Goal: Communication & Community: Answer question/provide support

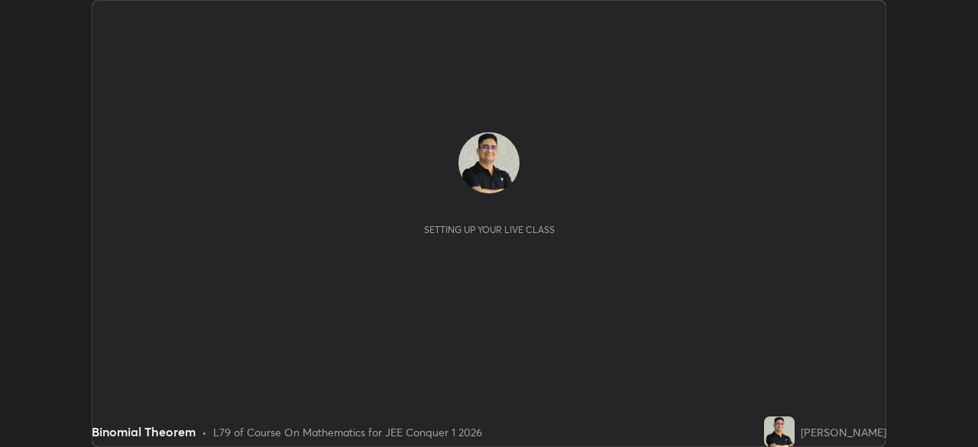
scroll to position [447, 978]
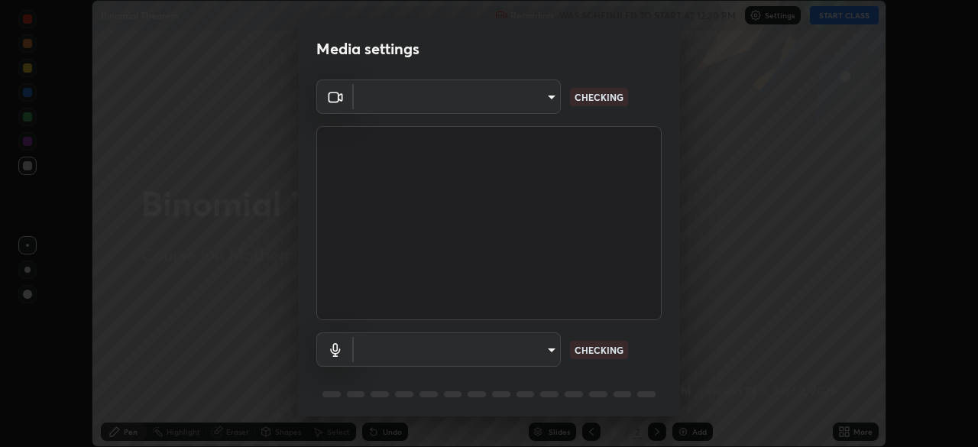
click at [548, 350] on body "Erase all Binomial Theorem Recording WAS SCHEDULED TO START AT 12:30 PM Setting…" at bounding box center [489, 223] width 978 height 447
type input "ffb915138f5094fbba49c7dcbdc0b3377f3315ea980a35094b33733fc21d282d"
type input "communications"
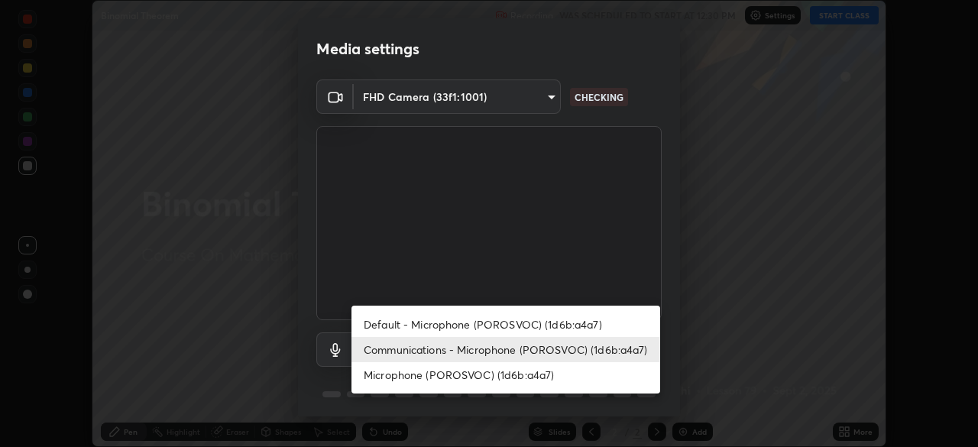
click at [627, 352] on li "Communications - Microphone (POROSVOC) (1d6b:a4a7)" at bounding box center [506, 349] width 309 height 25
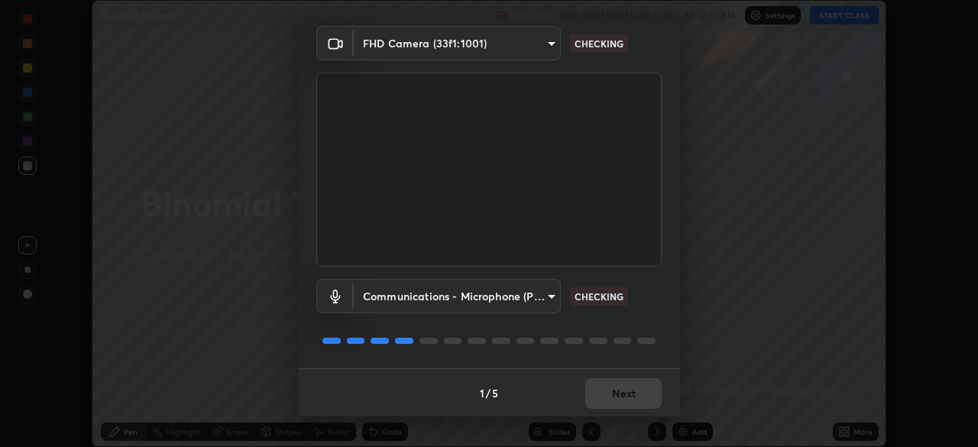
scroll to position [54, 0]
click at [651, 340] on div at bounding box center [647, 340] width 18 height 6
click at [658, 339] on div at bounding box center [489, 340] width 346 height 18
click at [658, 341] on div at bounding box center [489, 340] width 346 height 18
click at [662, 344] on div "FHD Camera (33f1:1001) ffb915138f5094fbba49c7dcbdc0b3377f3315ea980a35094b33733f…" at bounding box center [489, 196] width 382 height 342
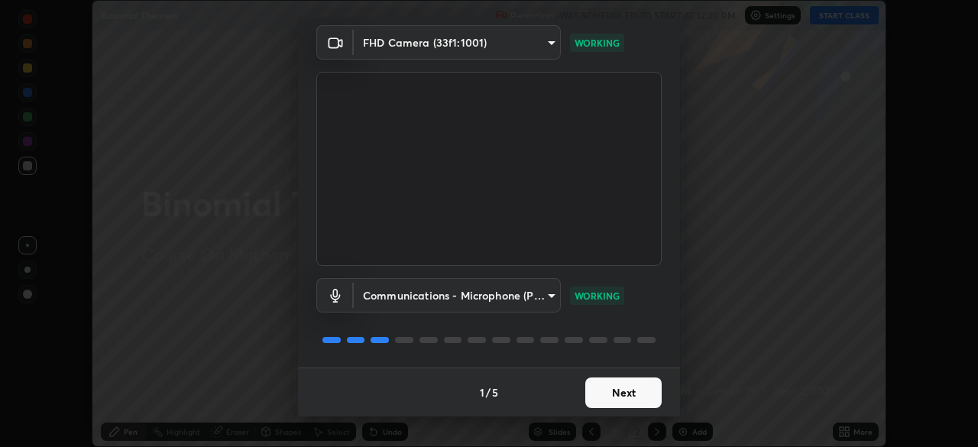
click at [629, 391] on button "Next" at bounding box center [624, 393] width 76 height 31
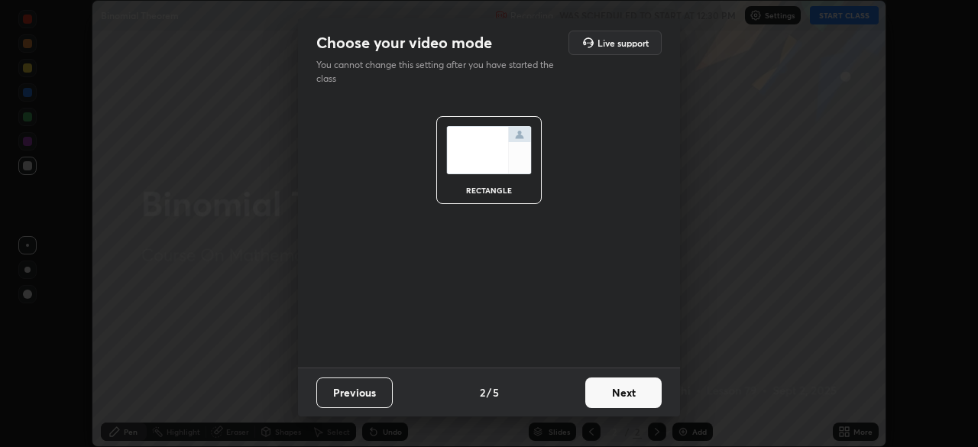
scroll to position [0, 0]
click at [633, 391] on button "Next" at bounding box center [624, 393] width 76 height 31
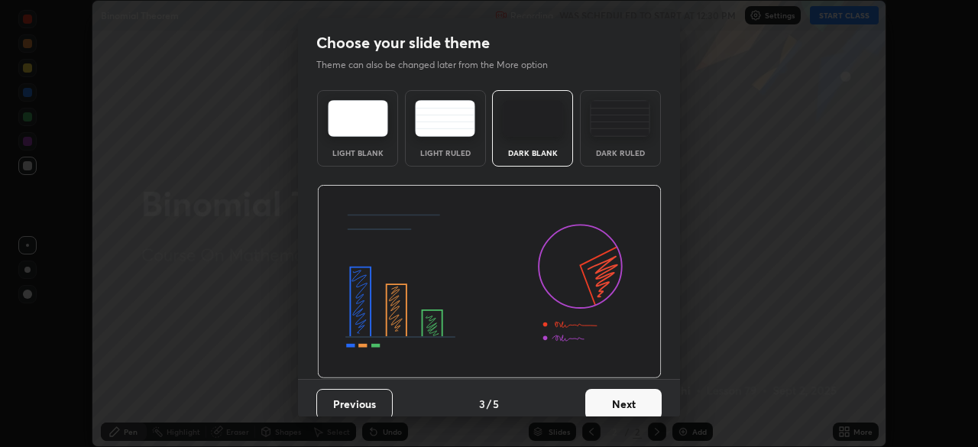
click at [636, 394] on button "Next" at bounding box center [624, 404] width 76 height 31
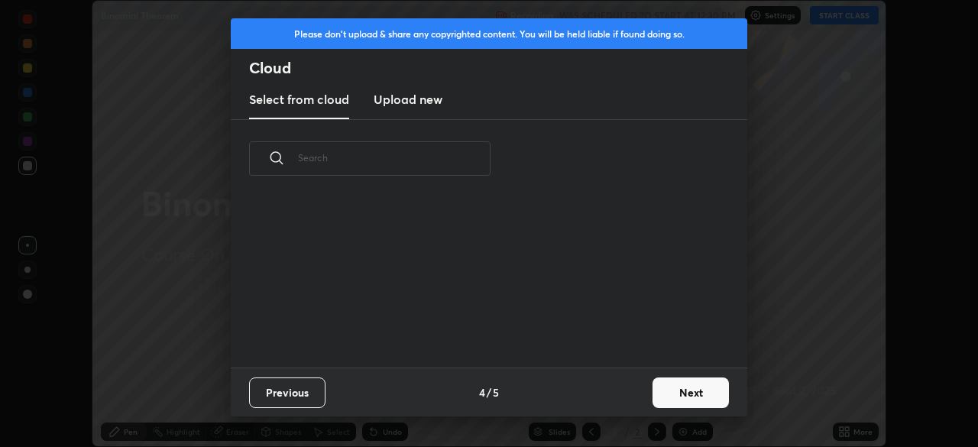
click at [679, 388] on button "Next" at bounding box center [691, 393] width 76 height 31
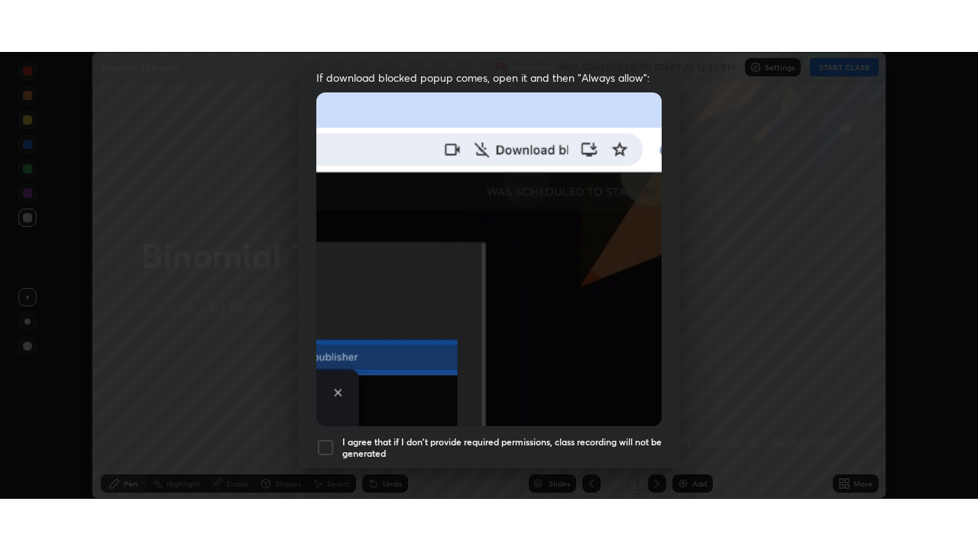
scroll to position [366, 0]
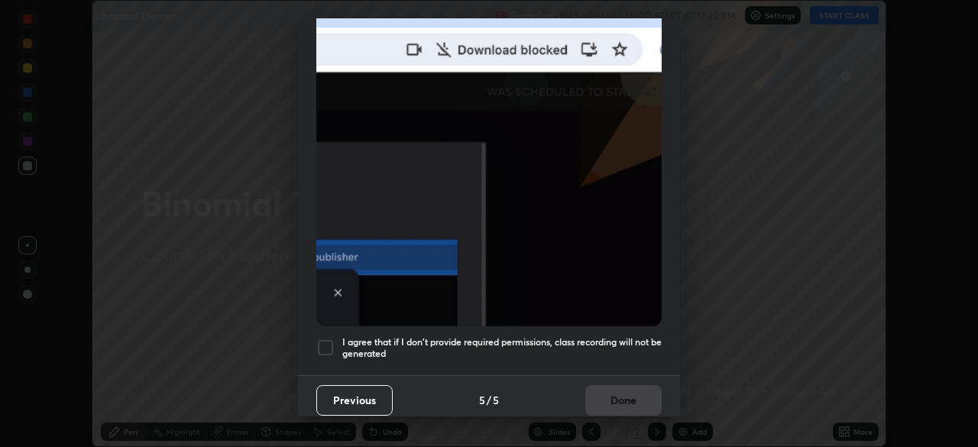
click at [328, 339] on div at bounding box center [325, 348] width 18 height 18
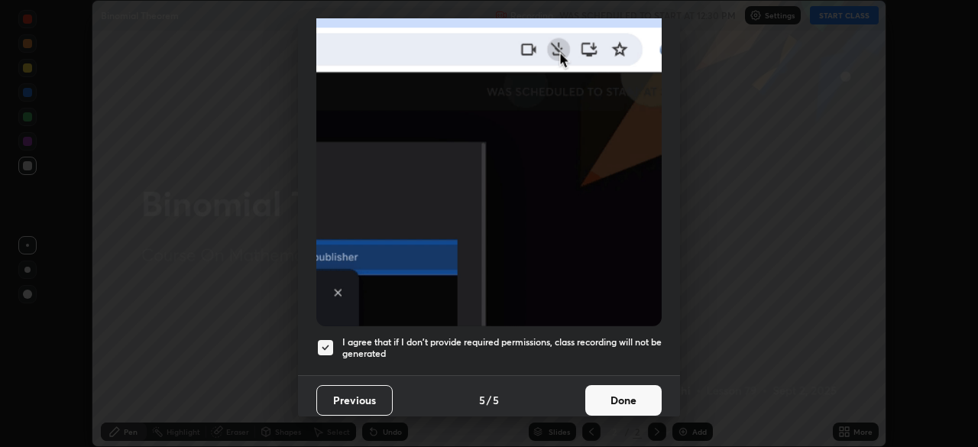
click at [613, 395] on button "Done" at bounding box center [624, 400] width 76 height 31
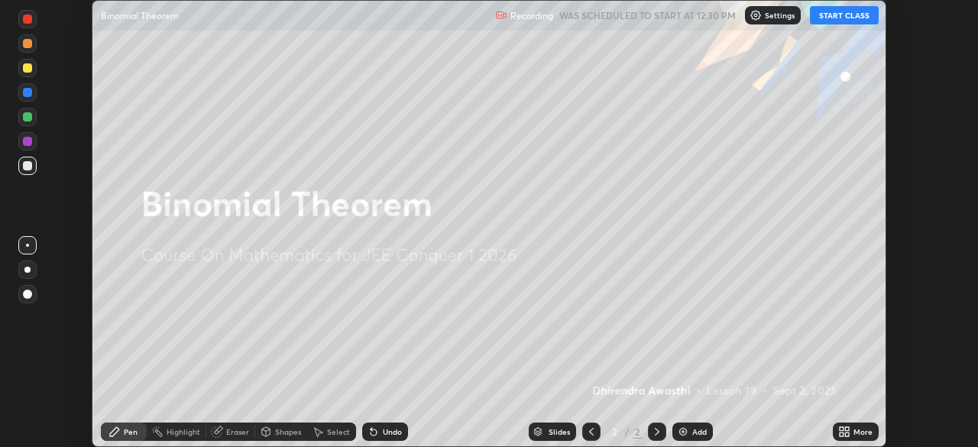
click at [836, 21] on button "START CLASS" at bounding box center [844, 15] width 69 height 18
click at [843, 430] on icon at bounding box center [842, 429] width 4 height 4
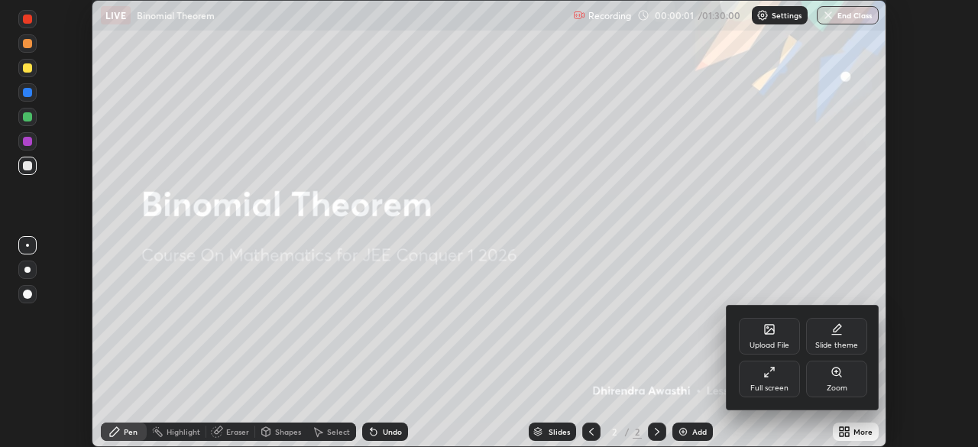
click at [776, 378] on div "Full screen" at bounding box center [769, 379] width 61 height 37
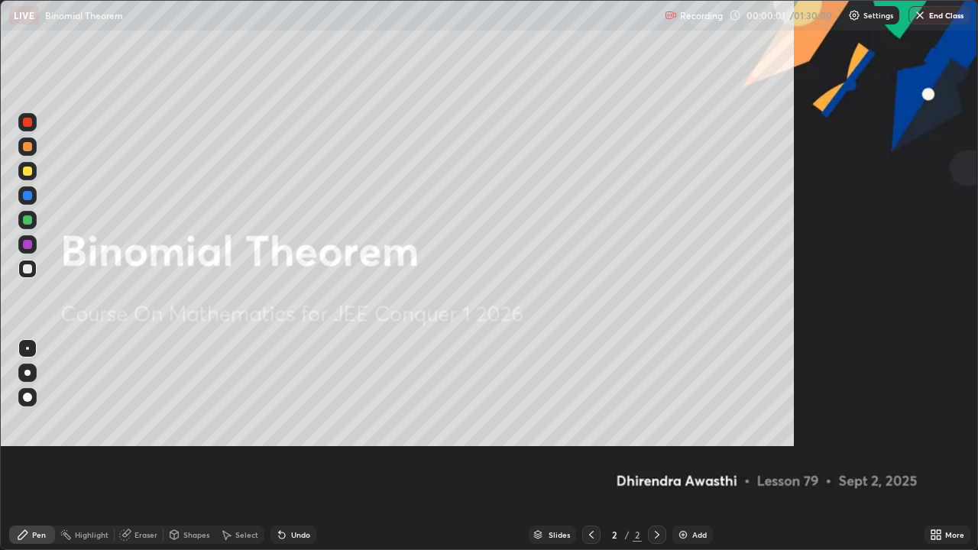
scroll to position [550, 978]
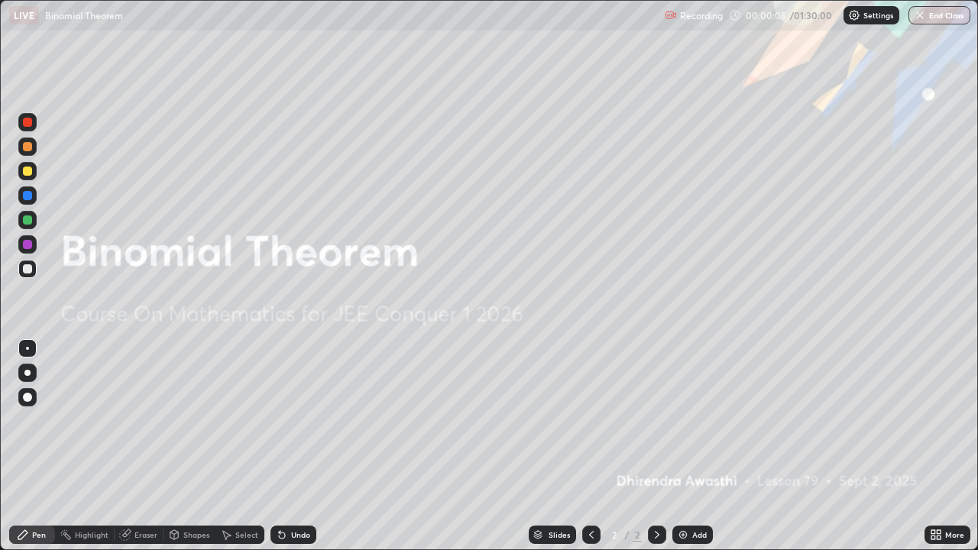
click at [689, 446] on div "Add" at bounding box center [693, 535] width 41 height 18
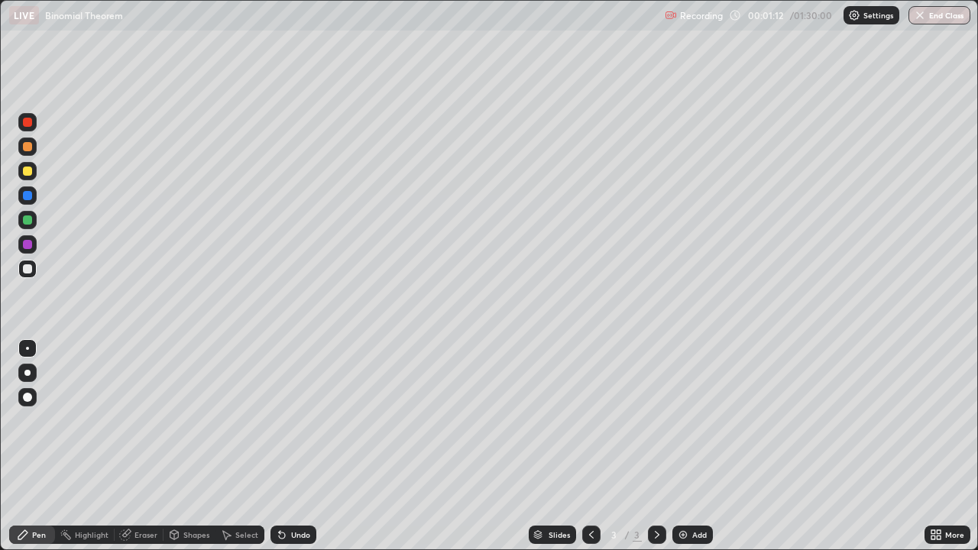
click at [29, 268] on div at bounding box center [27, 268] width 9 height 9
click at [295, 446] on div "Undo" at bounding box center [300, 535] width 19 height 8
click at [141, 446] on div "Eraser" at bounding box center [139, 535] width 49 height 18
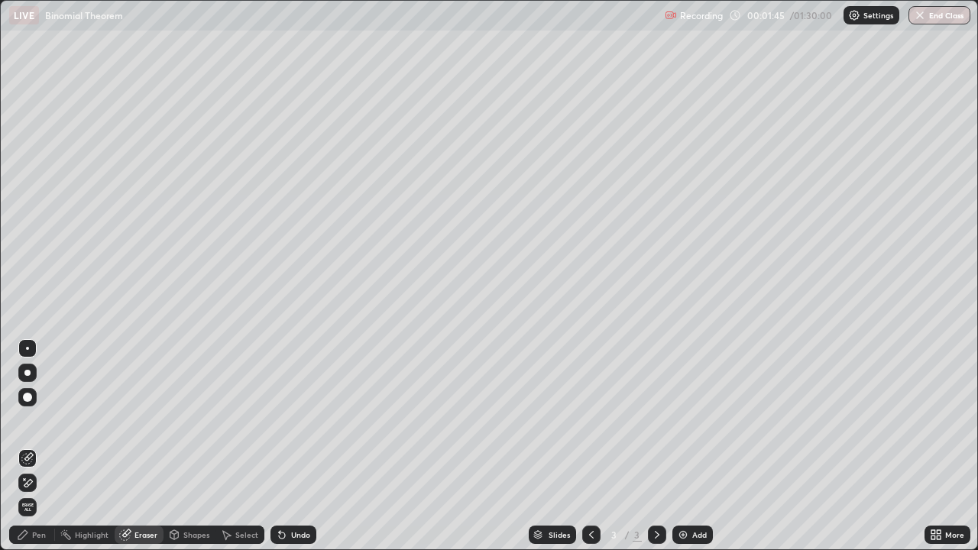
click at [151, 446] on div "Eraser" at bounding box center [146, 535] width 23 height 8
click at [41, 446] on div "Pen" at bounding box center [39, 535] width 14 height 8
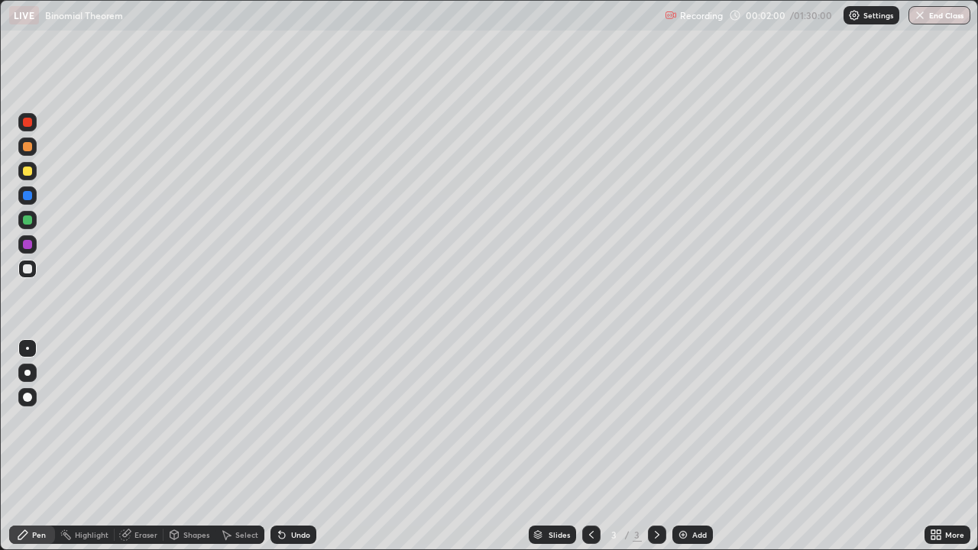
click at [292, 446] on div "Undo" at bounding box center [300, 535] width 19 height 8
click at [280, 446] on icon at bounding box center [282, 536] width 6 height 6
click at [291, 446] on div "Undo" at bounding box center [300, 535] width 19 height 8
click at [291, 446] on div "Undo" at bounding box center [294, 535] width 46 height 18
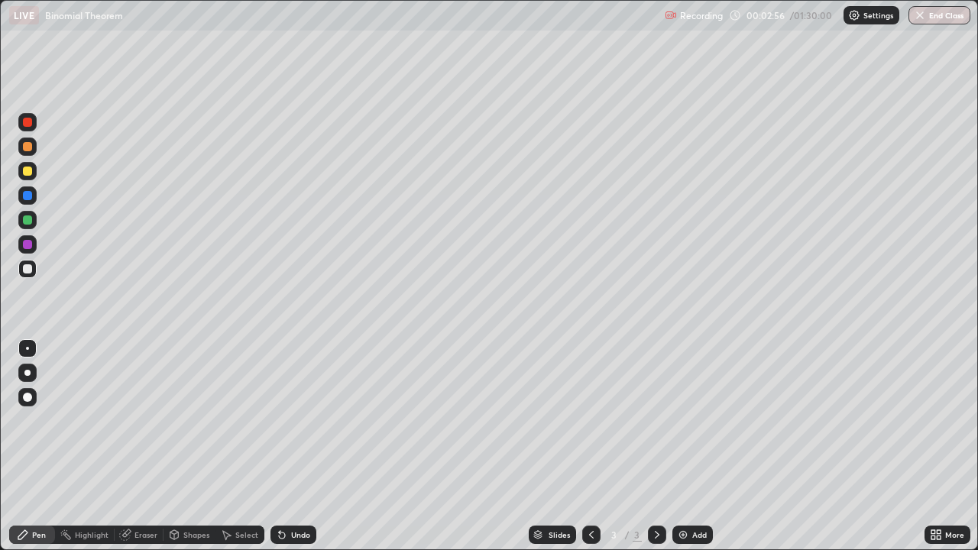
click at [24, 248] on div at bounding box center [27, 244] width 9 height 9
click at [28, 221] on div at bounding box center [27, 220] width 9 height 9
click at [26, 196] on div at bounding box center [27, 195] width 9 height 9
click at [31, 265] on div at bounding box center [27, 268] width 9 height 9
click at [298, 446] on div "Undo" at bounding box center [300, 535] width 19 height 8
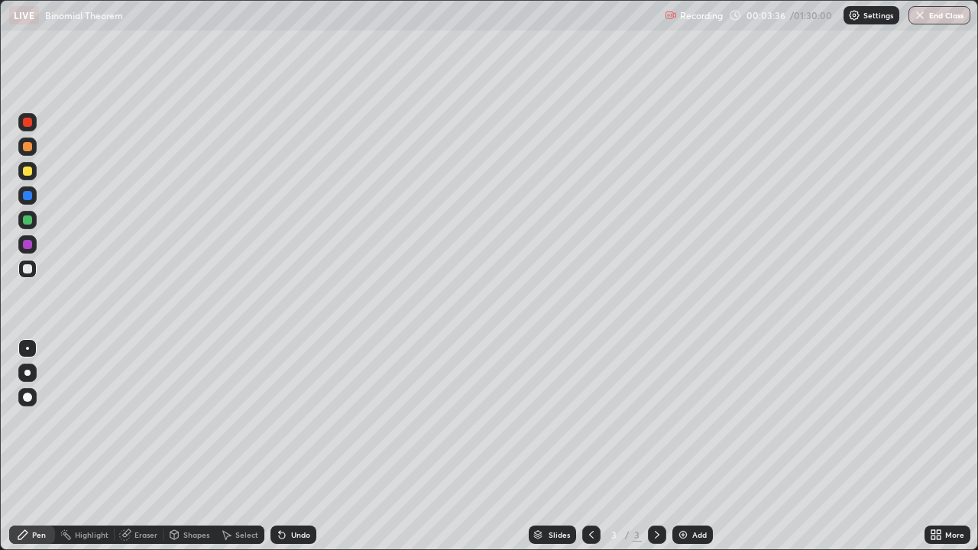
click at [294, 446] on div "Undo" at bounding box center [300, 535] width 19 height 8
click at [294, 446] on div "Undo" at bounding box center [294, 535] width 46 height 18
click at [28, 220] on div at bounding box center [27, 220] width 9 height 9
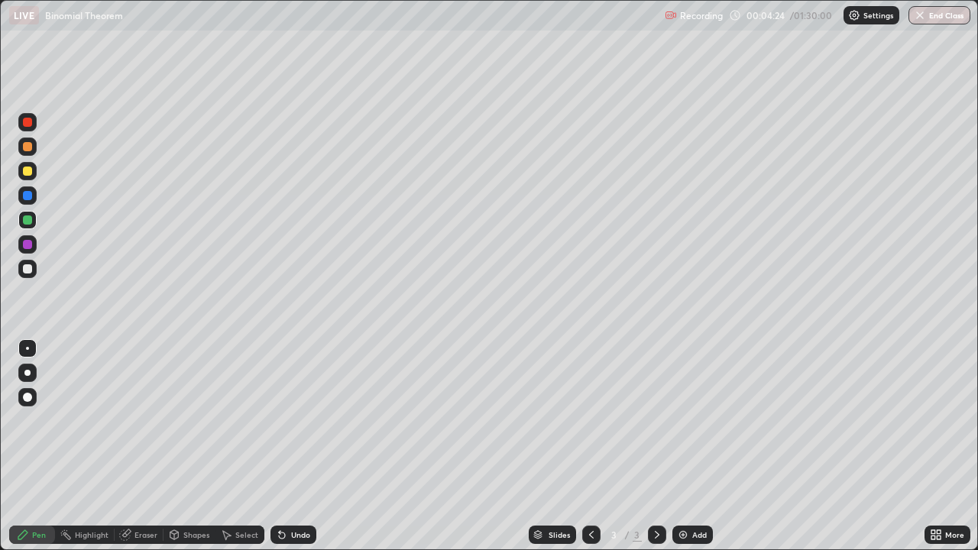
click at [25, 243] on div at bounding box center [27, 244] width 9 height 9
click at [31, 172] on div at bounding box center [27, 171] width 9 height 9
click at [135, 446] on div "Eraser" at bounding box center [139, 535] width 49 height 18
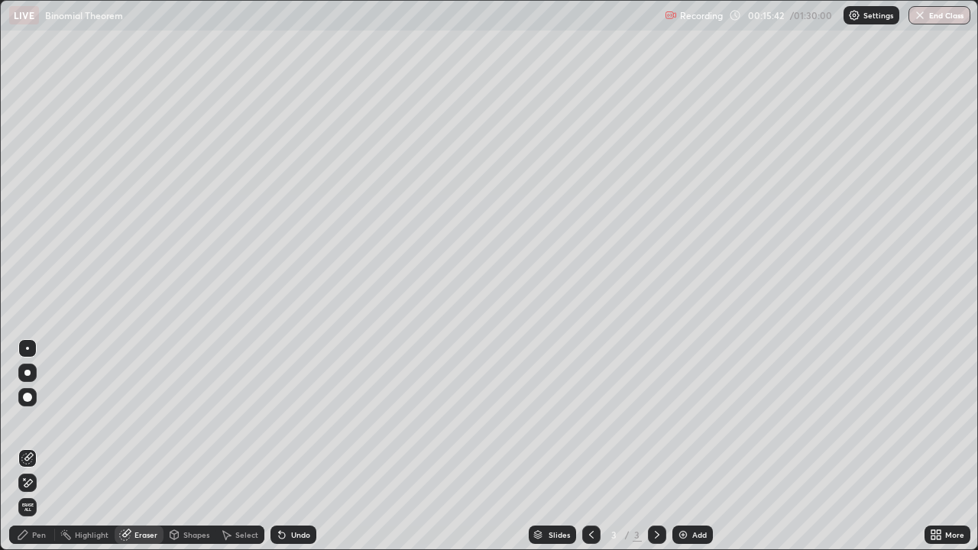
click at [693, 446] on div "Add" at bounding box center [700, 535] width 15 height 8
click at [29, 446] on div "Pen" at bounding box center [32, 535] width 46 height 18
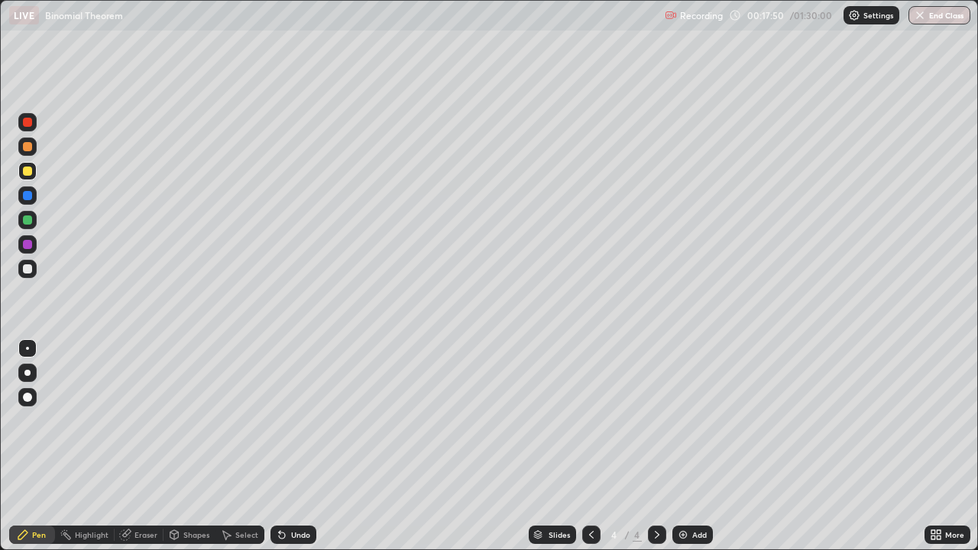
click at [28, 271] on div at bounding box center [27, 268] width 9 height 9
click at [27, 248] on div at bounding box center [27, 244] width 9 height 9
click at [30, 248] on div at bounding box center [27, 244] width 9 height 9
click at [28, 171] on div at bounding box center [27, 171] width 9 height 9
click at [33, 221] on div at bounding box center [27, 220] width 18 height 18
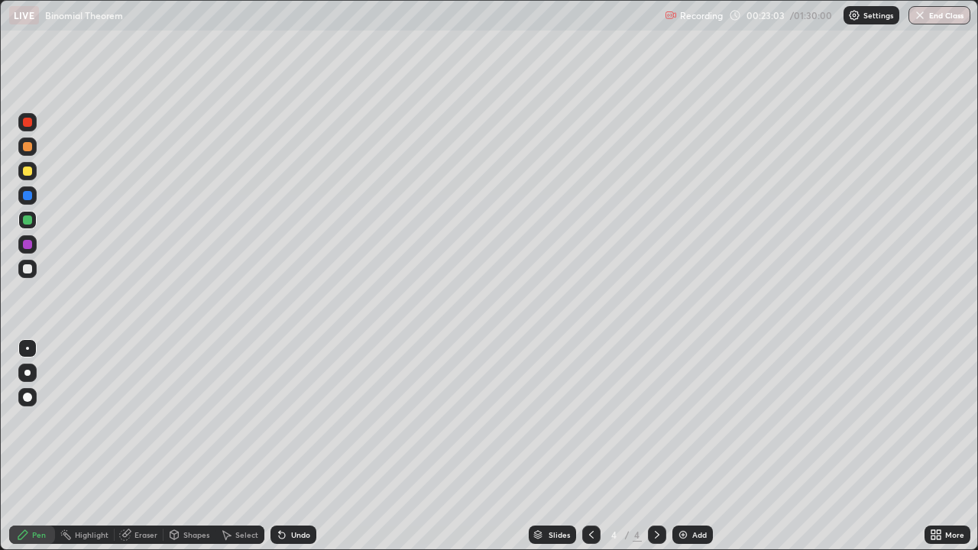
click at [31, 170] on div at bounding box center [27, 171] width 9 height 9
click at [28, 244] on div at bounding box center [27, 244] width 9 height 9
click at [28, 148] on div at bounding box center [27, 146] width 9 height 9
click at [300, 446] on div "Undo" at bounding box center [300, 535] width 19 height 8
click at [29, 247] on div at bounding box center [27, 244] width 9 height 9
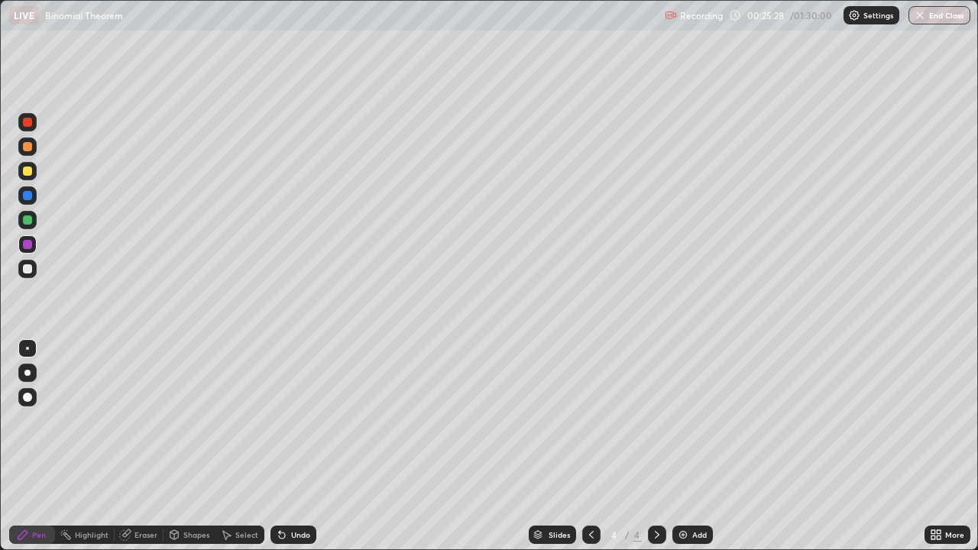
click at [688, 446] on div "Add" at bounding box center [693, 535] width 41 height 18
click at [28, 270] on div at bounding box center [27, 268] width 9 height 9
click at [31, 146] on div at bounding box center [27, 146] width 9 height 9
click at [27, 271] on div at bounding box center [27, 268] width 9 height 9
click at [300, 446] on div "Undo" at bounding box center [300, 535] width 19 height 8
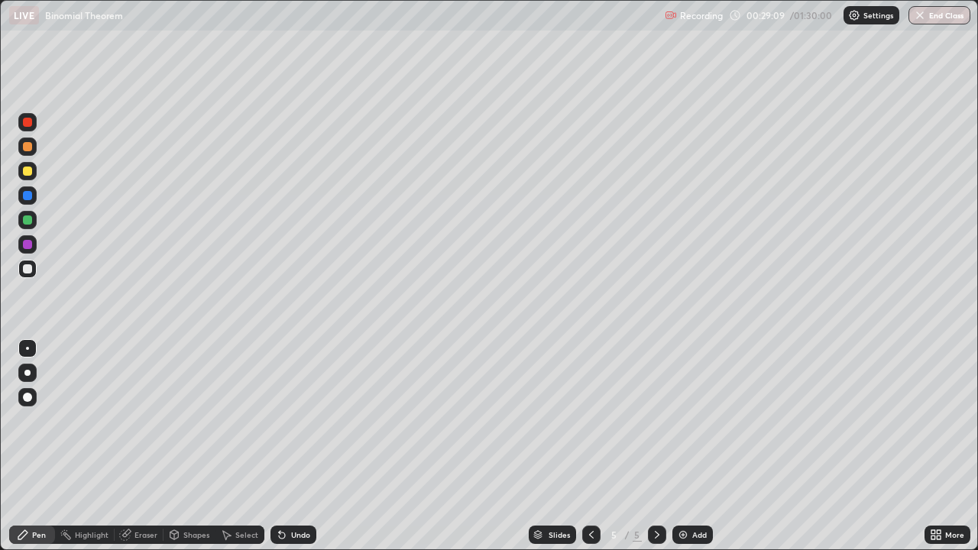
click at [296, 446] on div "Undo" at bounding box center [294, 535] width 46 height 18
click at [29, 170] on div at bounding box center [27, 171] width 9 height 9
click at [687, 446] on img at bounding box center [683, 535] width 12 height 12
click at [28, 349] on div at bounding box center [27, 348] width 3 height 3
click at [297, 446] on div "Undo" at bounding box center [300, 535] width 19 height 8
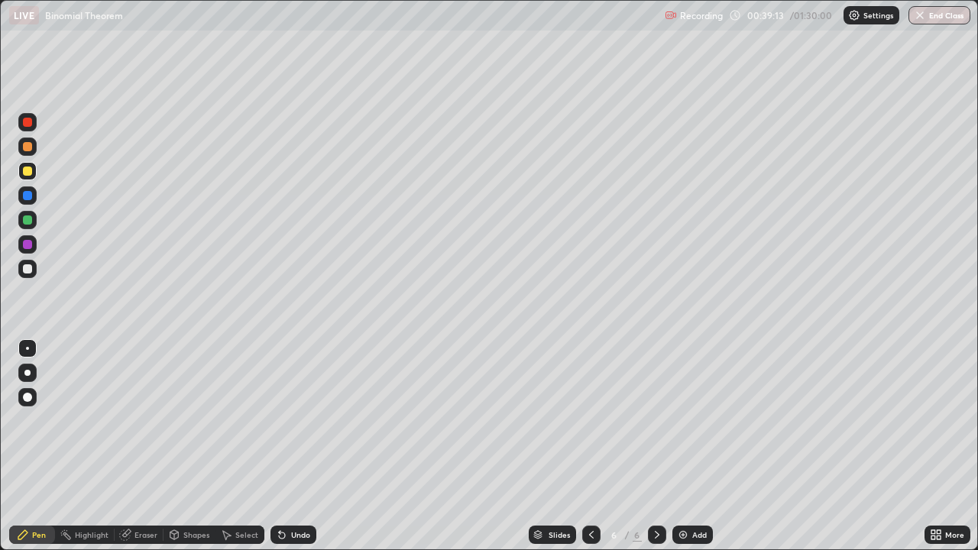
click at [28, 270] on div at bounding box center [27, 268] width 9 height 9
click at [31, 199] on div at bounding box center [27, 196] width 18 height 18
click at [28, 171] on div at bounding box center [27, 171] width 9 height 9
click at [200, 446] on div "Shapes" at bounding box center [196, 535] width 26 height 8
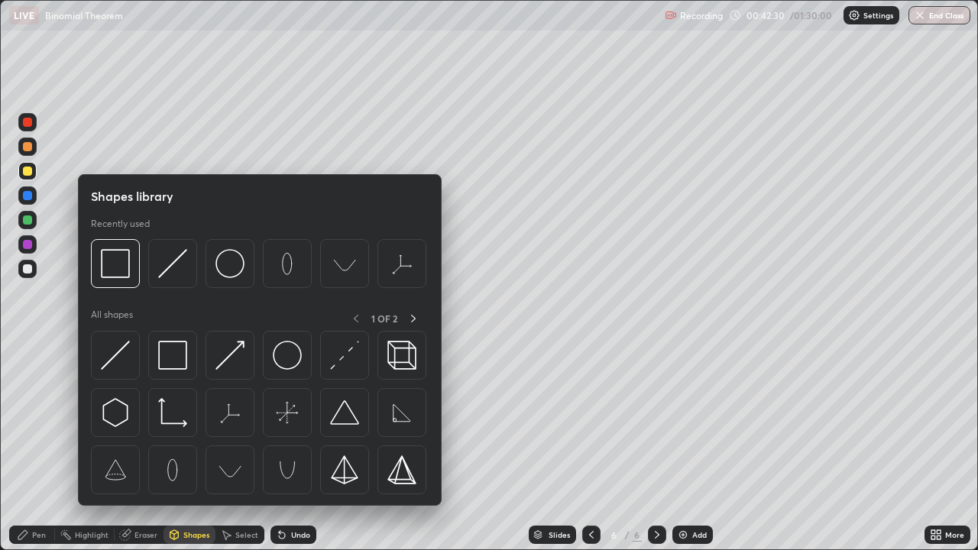
click at [158, 446] on div "Eraser" at bounding box center [139, 535] width 49 height 18
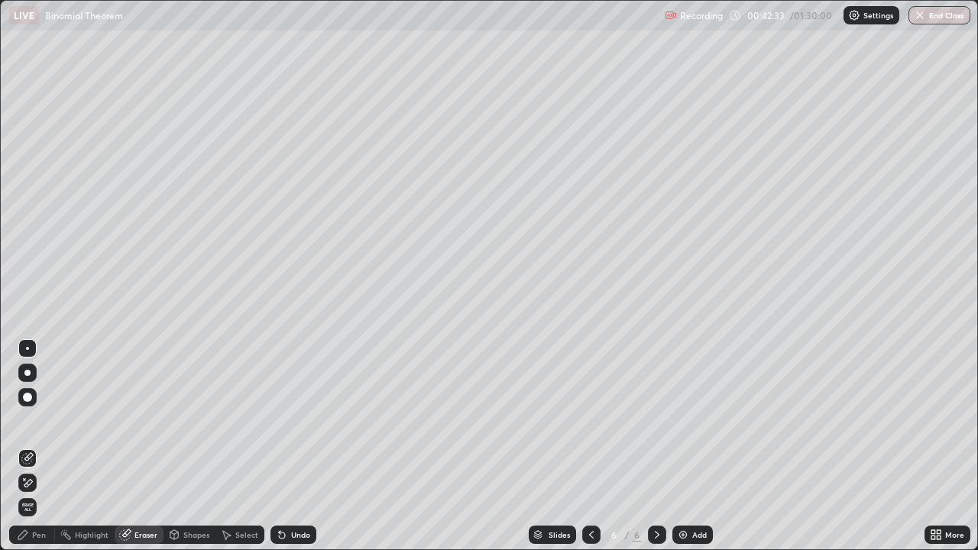
click at [33, 446] on div "Pen" at bounding box center [39, 535] width 14 height 8
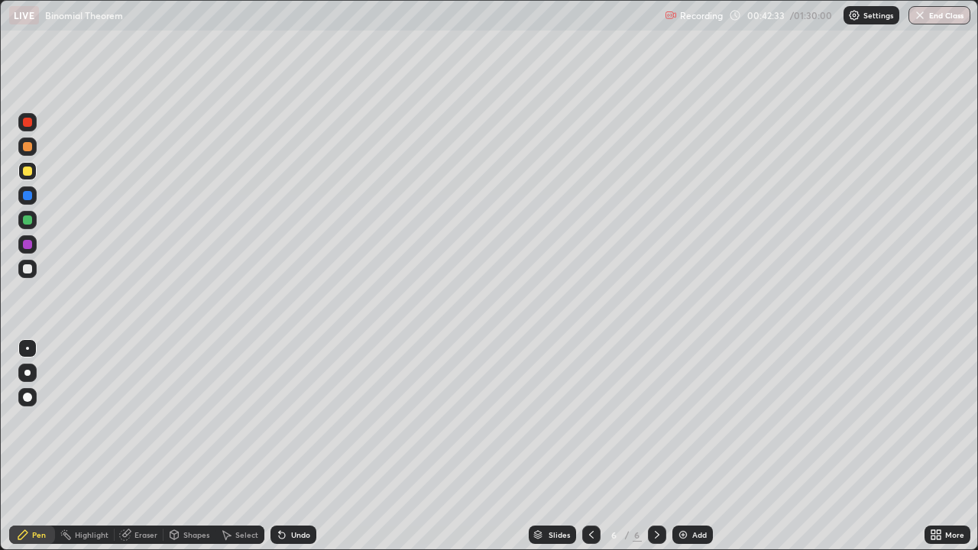
click at [40, 446] on div "Pen" at bounding box center [39, 535] width 14 height 8
click at [139, 446] on div "Eraser" at bounding box center [146, 535] width 23 height 8
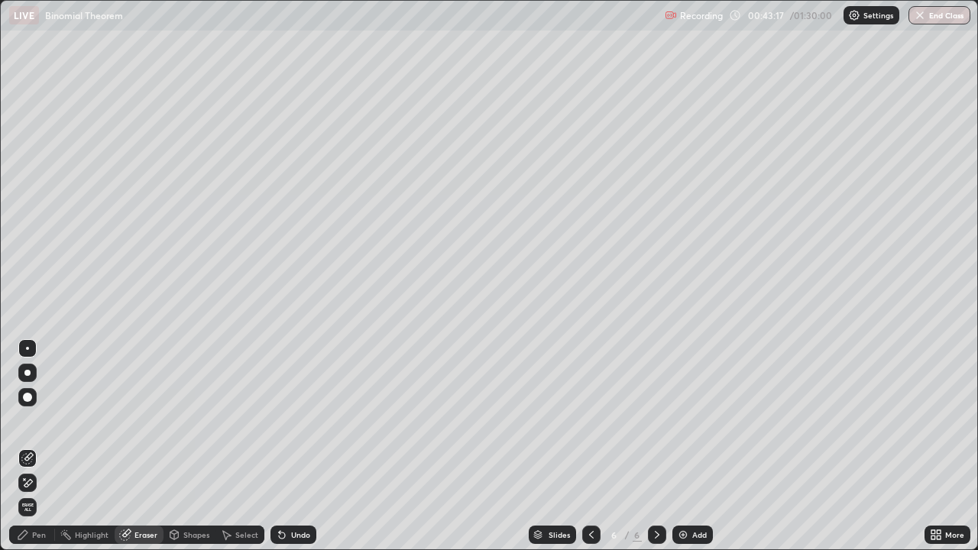
click at [38, 446] on div "Pen" at bounding box center [39, 535] width 14 height 8
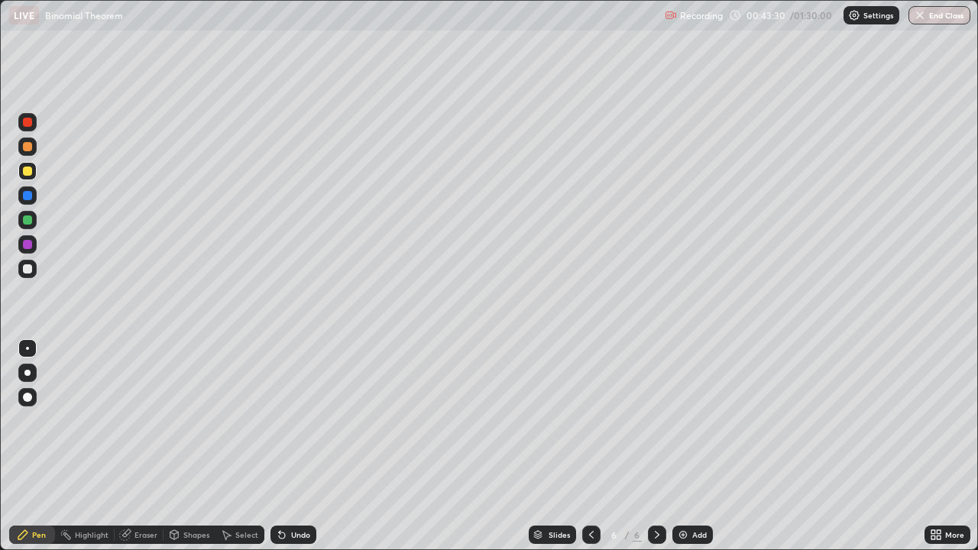
click at [145, 446] on div "Eraser" at bounding box center [146, 535] width 23 height 8
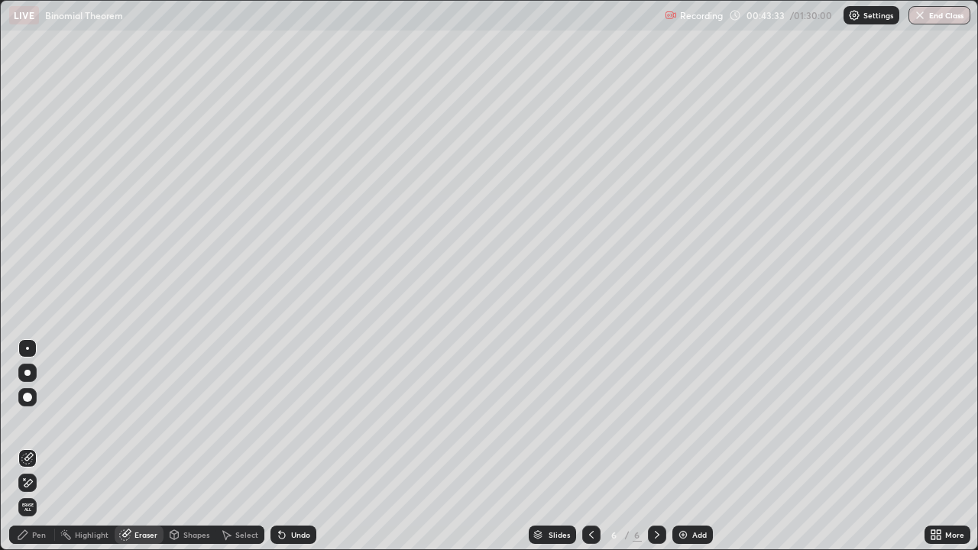
click at [41, 446] on div "Pen" at bounding box center [32, 535] width 46 height 18
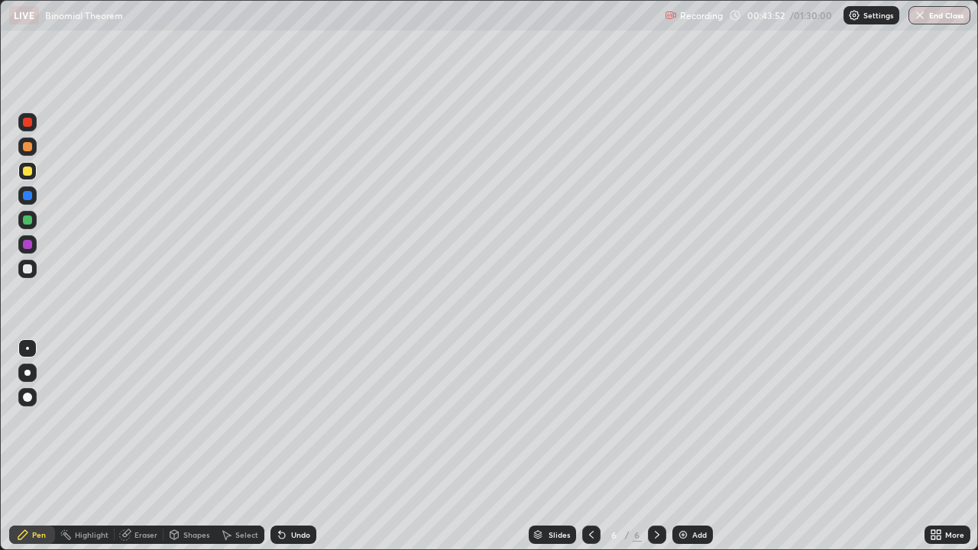
click at [28, 271] on div at bounding box center [27, 268] width 9 height 9
click at [145, 446] on div "Eraser" at bounding box center [146, 535] width 23 height 8
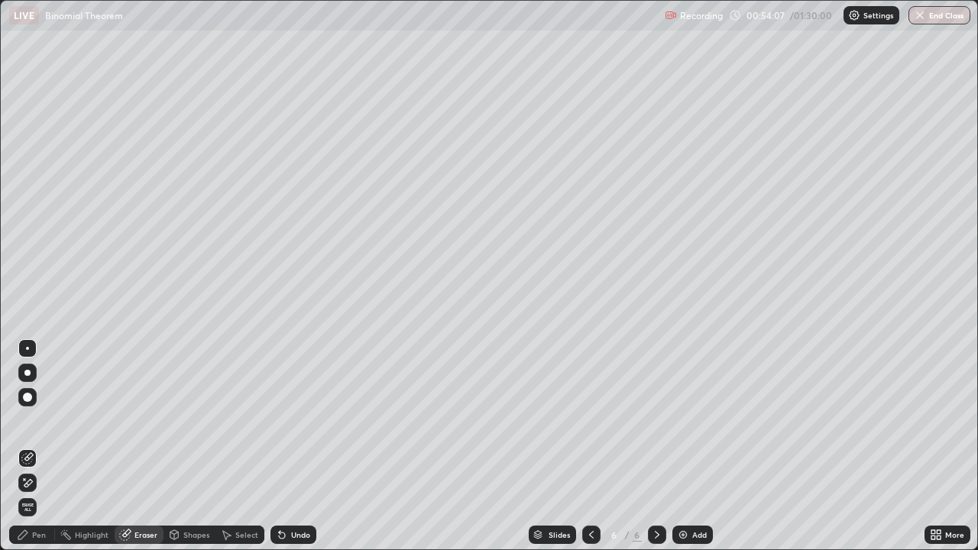
click at [44, 446] on div "Pen" at bounding box center [32, 535] width 46 height 18
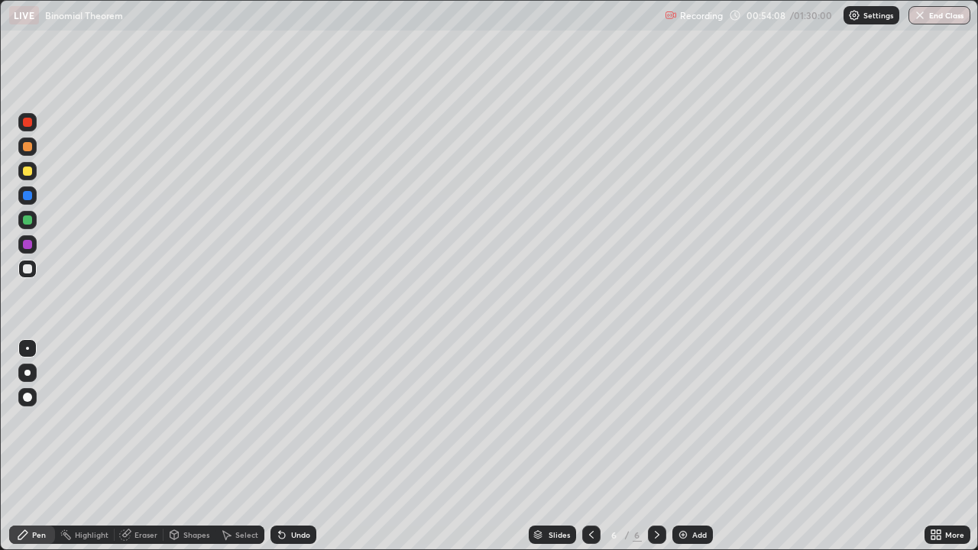
click at [40, 446] on div "Pen" at bounding box center [39, 535] width 14 height 8
click at [27, 223] on div at bounding box center [27, 220] width 9 height 9
click at [31, 189] on div at bounding box center [27, 196] width 18 height 18
click at [29, 245] on div at bounding box center [27, 244] width 9 height 9
click at [31, 273] on div at bounding box center [27, 269] width 18 height 18
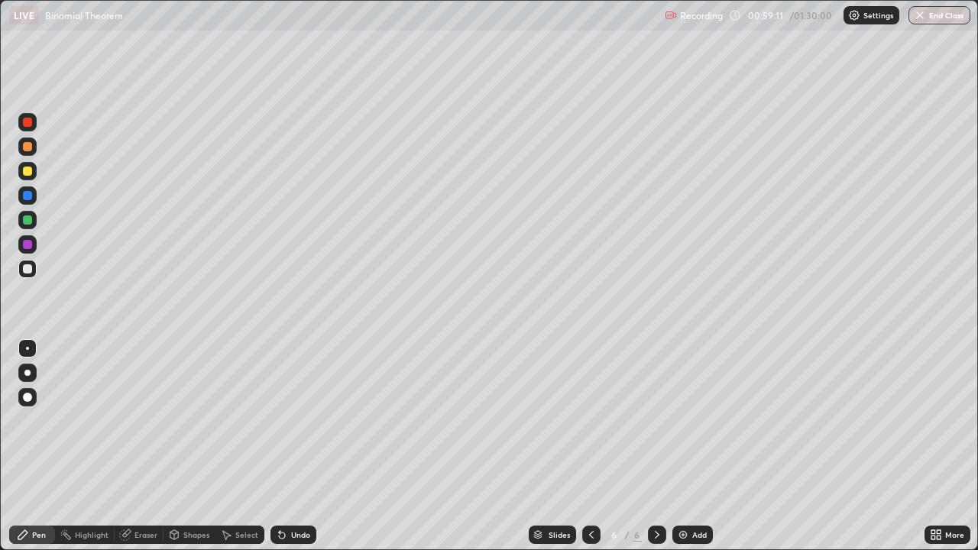
click at [28, 149] on div at bounding box center [27, 146] width 9 height 9
click at [296, 446] on div "Undo" at bounding box center [294, 535] width 46 height 18
click at [144, 446] on div "Eraser" at bounding box center [146, 535] width 23 height 8
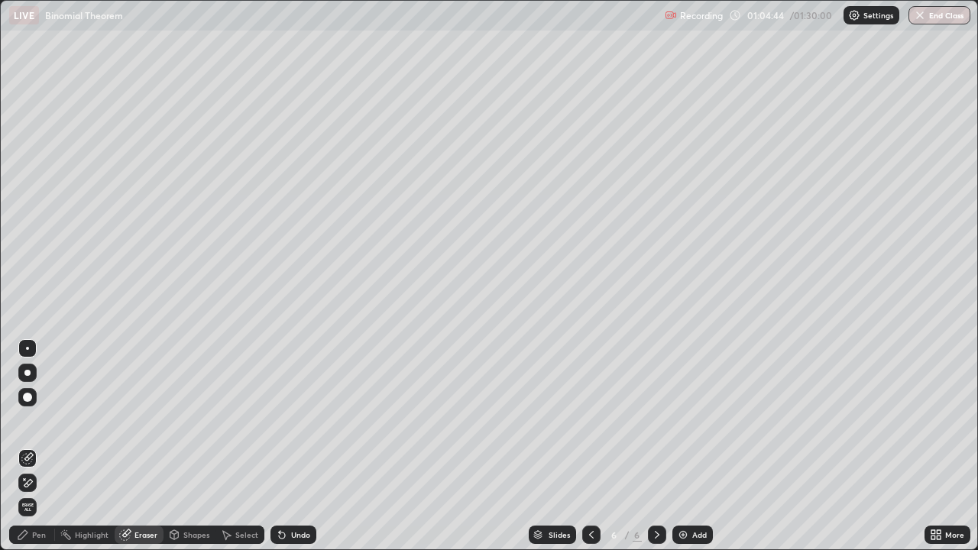
click at [235, 446] on div "Select" at bounding box center [246, 535] width 23 height 8
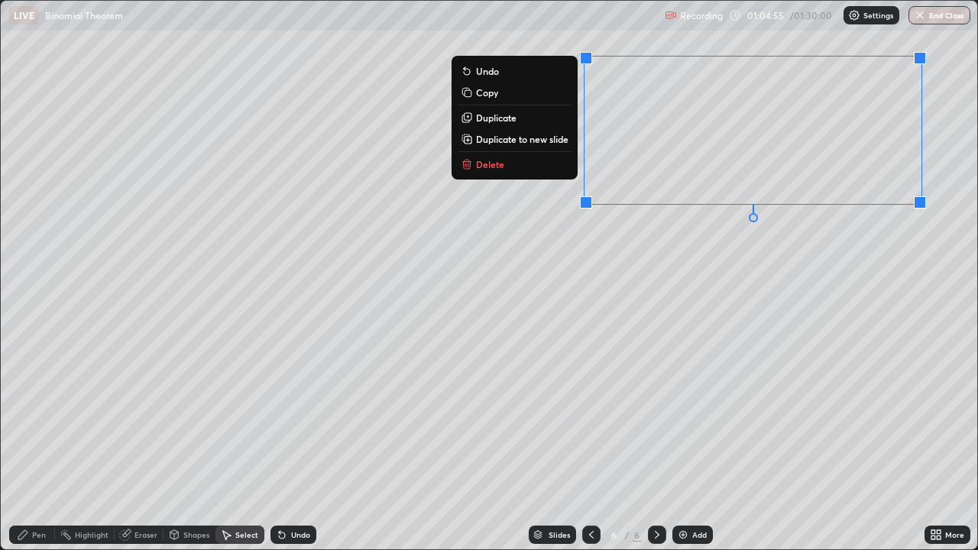
click at [487, 96] on p "Copy" at bounding box center [487, 92] width 22 height 12
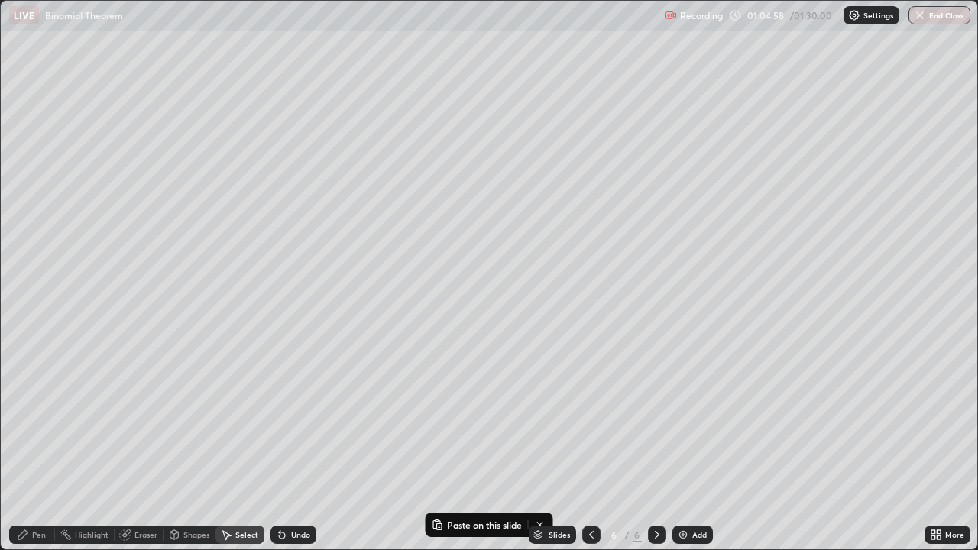
click at [693, 446] on div "Add" at bounding box center [700, 535] width 15 height 8
click at [210, 158] on p "Paste here" at bounding box center [216, 160] width 45 height 12
click at [133, 240] on div "0 ° Undo Copy Paste here Duplicate Duplicate to new slide Delete" at bounding box center [489, 275] width 977 height 549
click at [40, 446] on div "Pen" at bounding box center [39, 535] width 14 height 8
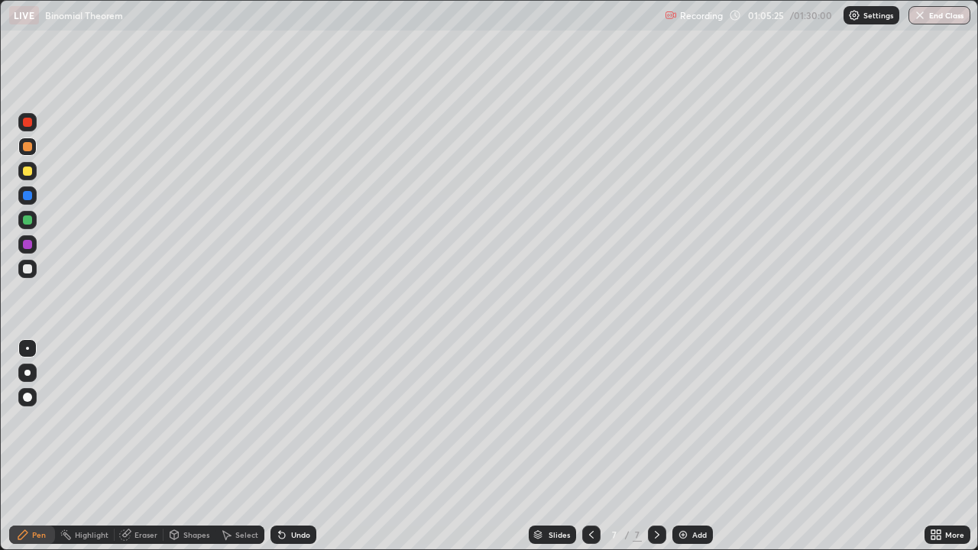
click at [592, 446] on icon at bounding box center [592, 535] width 12 height 12
click at [654, 446] on icon at bounding box center [657, 535] width 12 height 12
click at [34, 275] on div at bounding box center [27, 269] width 18 height 18
click at [293, 446] on div "Undo" at bounding box center [294, 535] width 46 height 18
click at [291, 446] on div "Undo" at bounding box center [300, 535] width 19 height 8
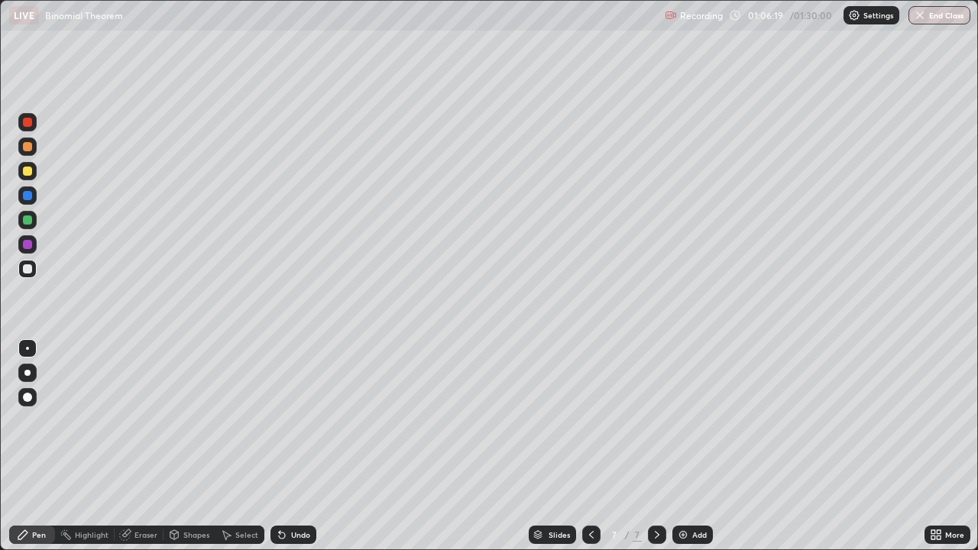
click at [297, 446] on div "Undo" at bounding box center [300, 535] width 19 height 8
click at [305, 446] on div "Undo" at bounding box center [300, 535] width 19 height 8
click at [28, 172] on div at bounding box center [27, 171] width 9 height 9
click at [29, 149] on div at bounding box center [27, 146] width 9 height 9
click at [677, 446] on img at bounding box center [683, 535] width 12 height 12
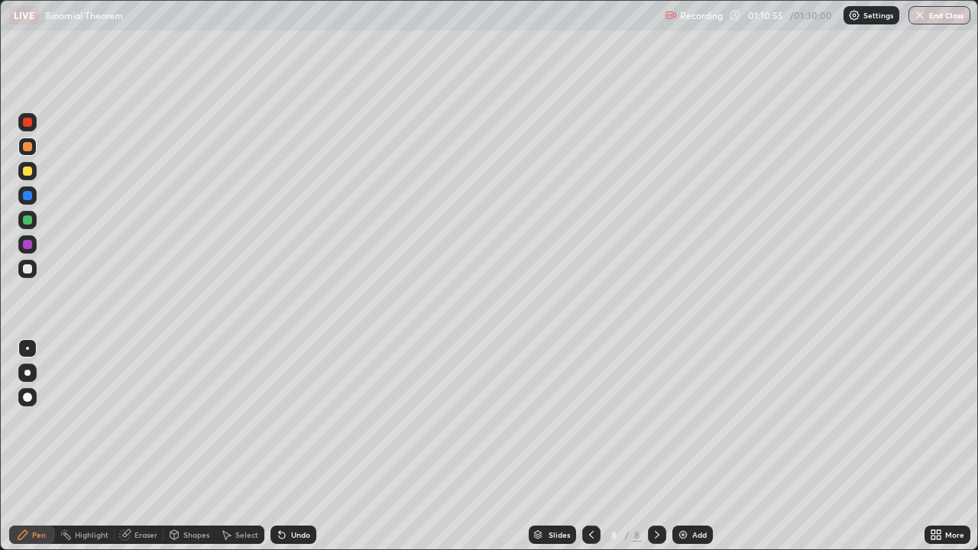
click at [28, 269] on div at bounding box center [27, 268] width 9 height 9
click at [34, 197] on div at bounding box center [27, 196] width 18 height 18
click at [28, 222] on div at bounding box center [27, 220] width 9 height 9
click at [26, 268] on div at bounding box center [27, 268] width 9 height 9
click at [31, 145] on div at bounding box center [27, 146] width 9 height 9
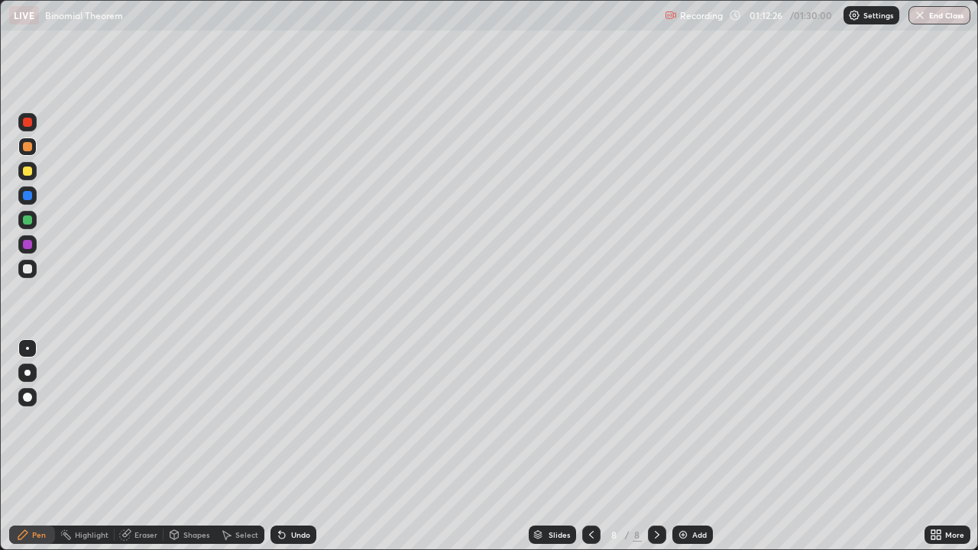
click at [28, 271] on div at bounding box center [27, 268] width 9 height 9
click at [30, 247] on div at bounding box center [27, 244] width 9 height 9
click at [28, 203] on div at bounding box center [27, 196] width 18 height 18
click at [28, 271] on div at bounding box center [27, 268] width 9 height 9
click at [30, 222] on div at bounding box center [27, 220] width 9 height 9
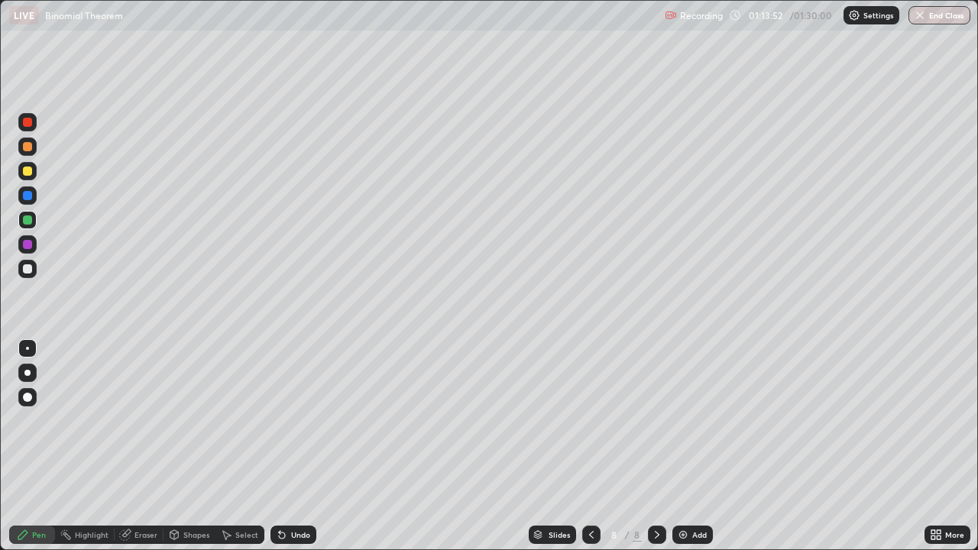
click at [34, 273] on div at bounding box center [27, 269] width 18 height 18
click at [26, 150] on div at bounding box center [27, 146] width 9 height 9
click at [31, 265] on div at bounding box center [27, 268] width 9 height 9
click at [28, 124] on div at bounding box center [27, 122] width 9 height 9
click at [31, 267] on div at bounding box center [27, 268] width 9 height 9
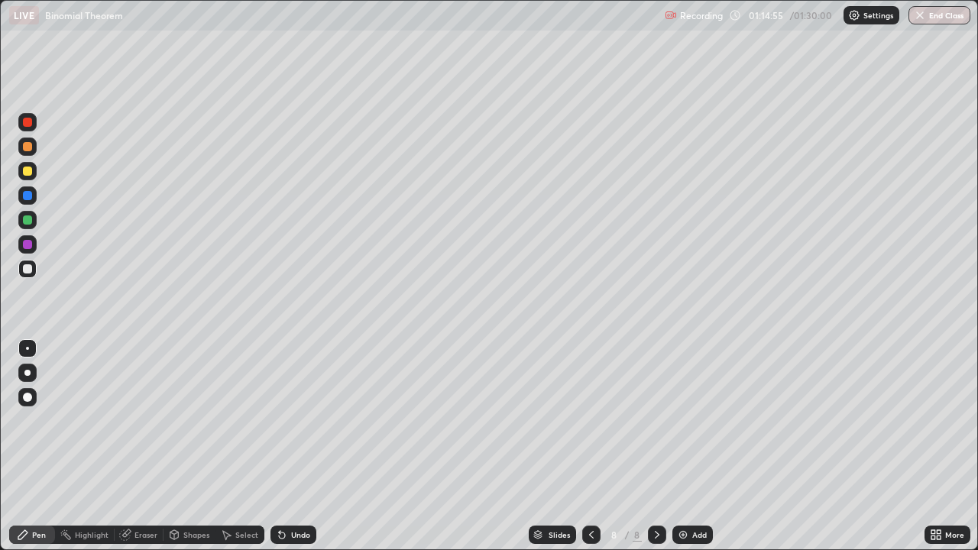
click at [24, 219] on div at bounding box center [27, 220] width 9 height 9
click at [29, 221] on div at bounding box center [27, 220] width 9 height 9
click at [29, 270] on div at bounding box center [27, 268] width 9 height 9
click at [291, 446] on div "Undo" at bounding box center [300, 535] width 19 height 8
click at [27, 174] on div at bounding box center [27, 171] width 9 height 9
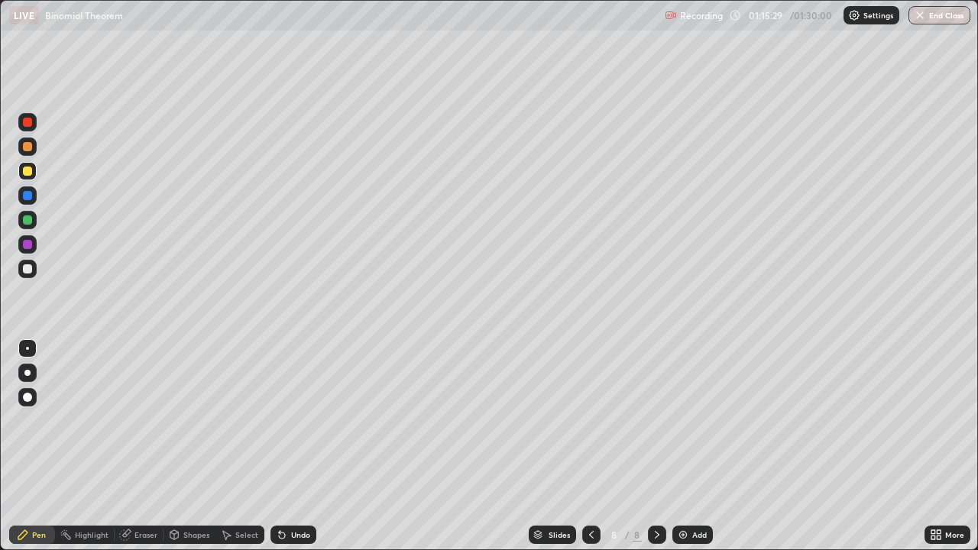
click at [689, 446] on div "Add" at bounding box center [693, 535] width 41 height 18
click at [33, 219] on div at bounding box center [27, 220] width 18 height 18
click at [586, 446] on icon at bounding box center [592, 535] width 12 height 12
click at [655, 446] on icon at bounding box center [657, 535] width 12 height 12
click at [33, 173] on div at bounding box center [27, 171] width 18 height 18
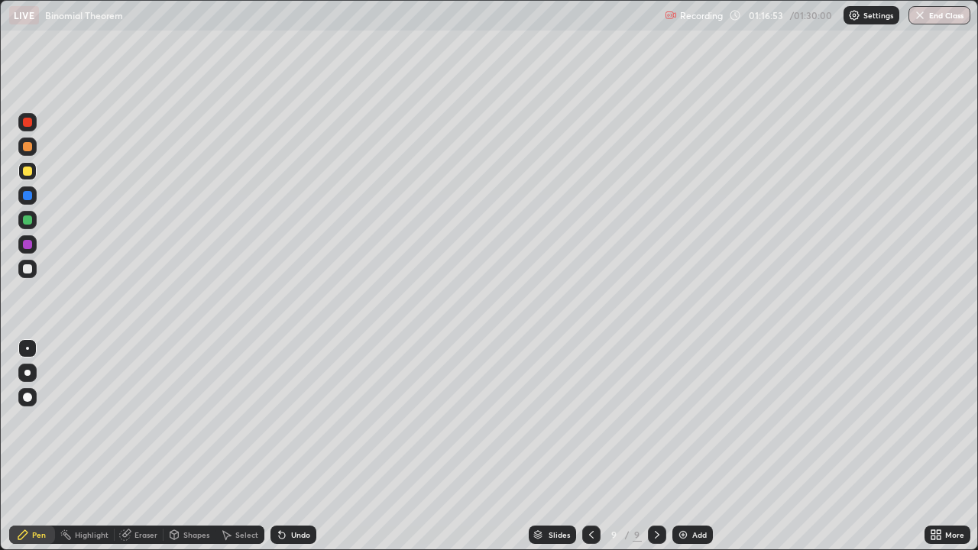
click at [28, 123] on div at bounding box center [27, 122] width 9 height 9
click at [25, 270] on div at bounding box center [27, 268] width 9 height 9
click at [141, 446] on div "Eraser" at bounding box center [146, 535] width 23 height 8
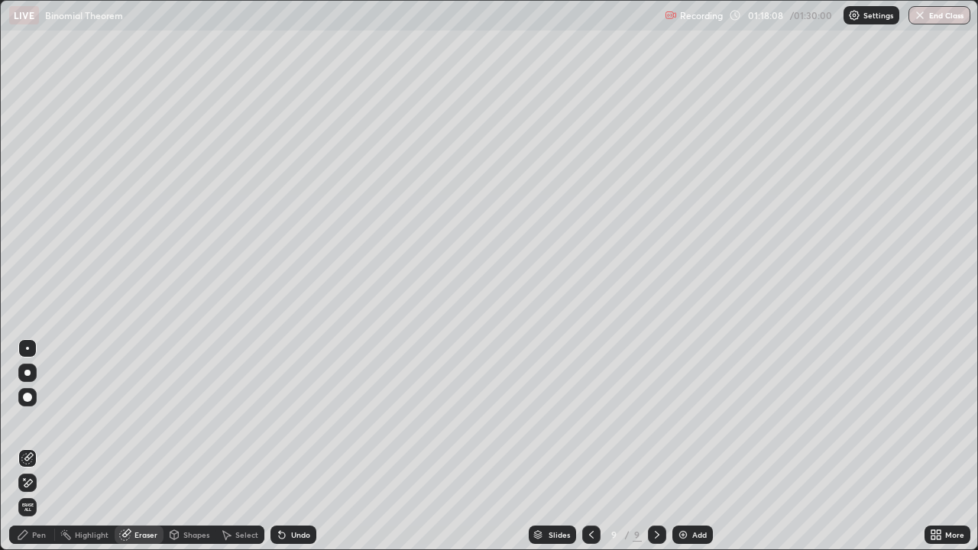
click at [34, 446] on div "Pen" at bounding box center [39, 535] width 14 height 8
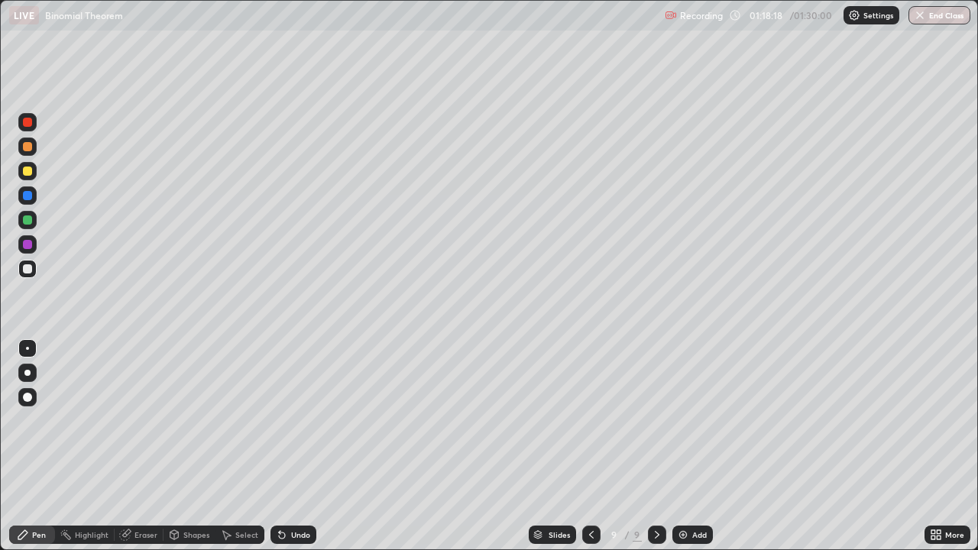
click at [148, 446] on div "Eraser" at bounding box center [146, 535] width 23 height 8
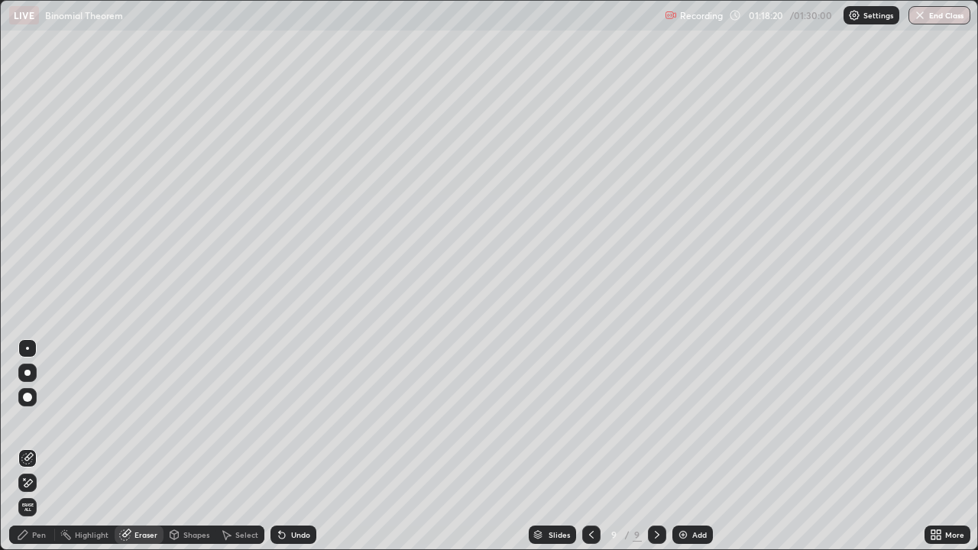
click at [37, 446] on div "Pen" at bounding box center [39, 535] width 14 height 8
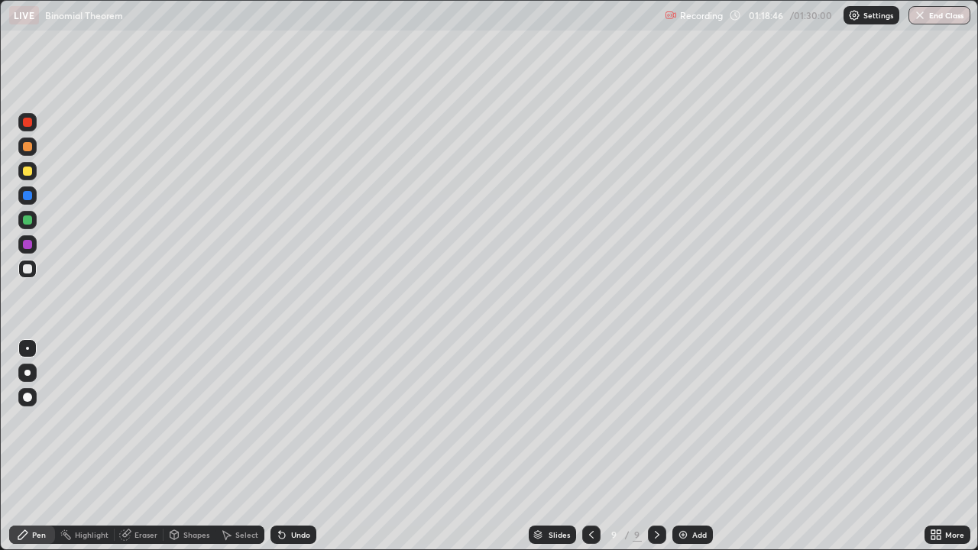
click at [26, 244] on div at bounding box center [27, 244] width 9 height 9
click at [593, 446] on div at bounding box center [591, 535] width 18 height 31
click at [654, 446] on icon at bounding box center [657, 535] width 12 height 12
click at [683, 446] on img at bounding box center [683, 535] width 12 height 12
click at [588, 446] on icon at bounding box center [591, 535] width 12 height 12
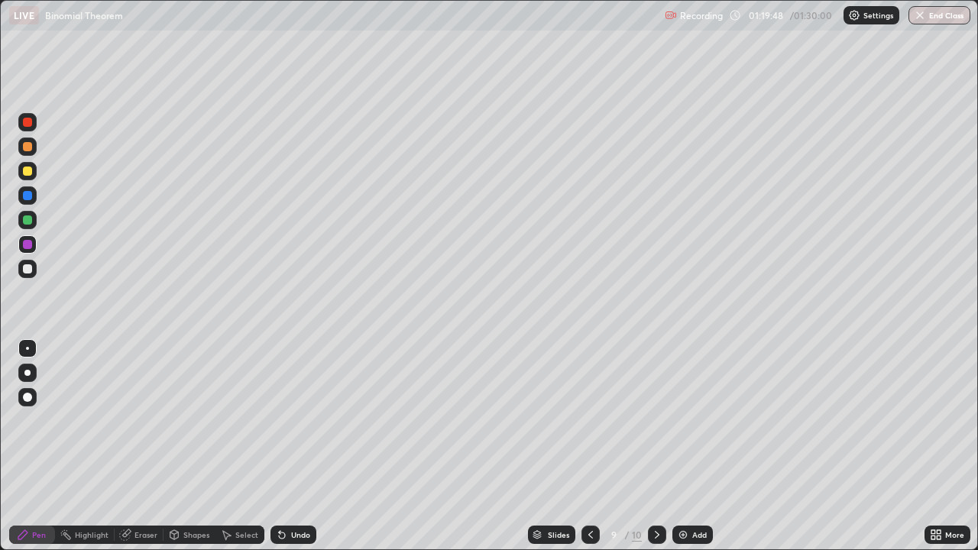
click at [34, 271] on div at bounding box center [27, 269] width 18 height 18
click at [35, 195] on div at bounding box center [27, 196] width 18 height 18
click at [33, 243] on div at bounding box center [27, 244] width 18 height 18
click at [150, 446] on div "Eraser" at bounding box center [146, 535] width 23 height 8
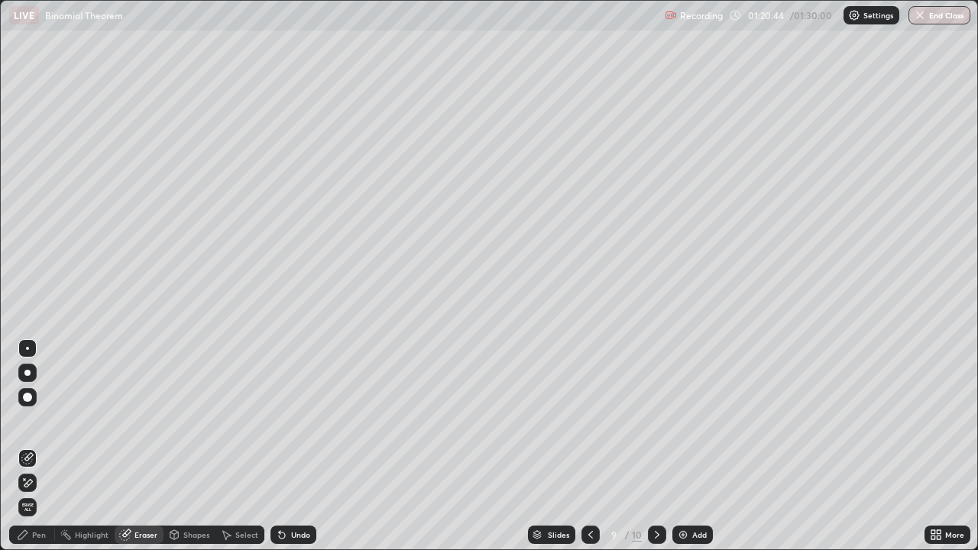
click at [34, 398] on div at bounding box center [27, 397] width 18 height 18
click at [40, 446] on div "Pen" at bounding box center [32, 535] width 46 height 18
click at [37, 446] on div "Pen" at bounding box center [39, 535] width 14 height 8
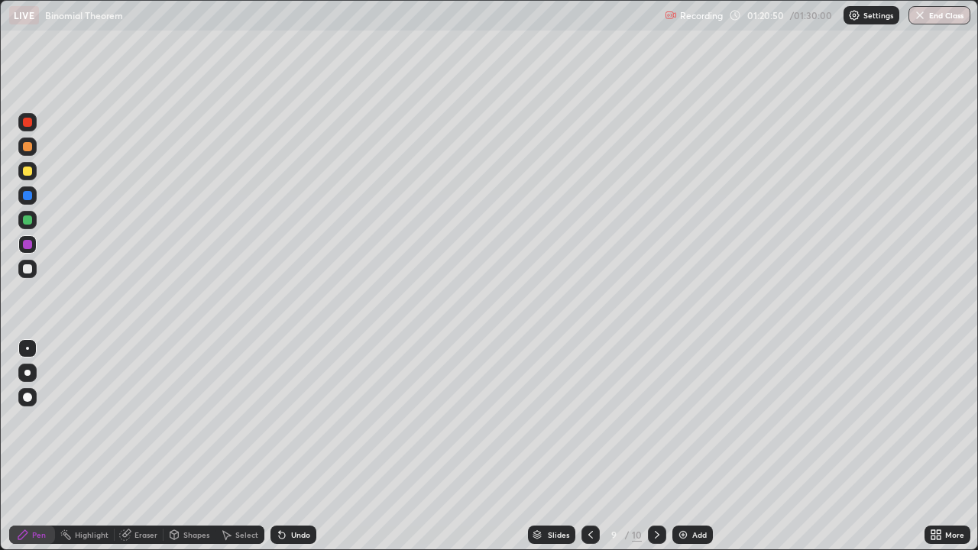
click at [34, 271] on div at bounding box center [27, 269] width 18 height 18
click at [933, 18] on button "End Class" at bounding box center [940, 15] width 62 height 18
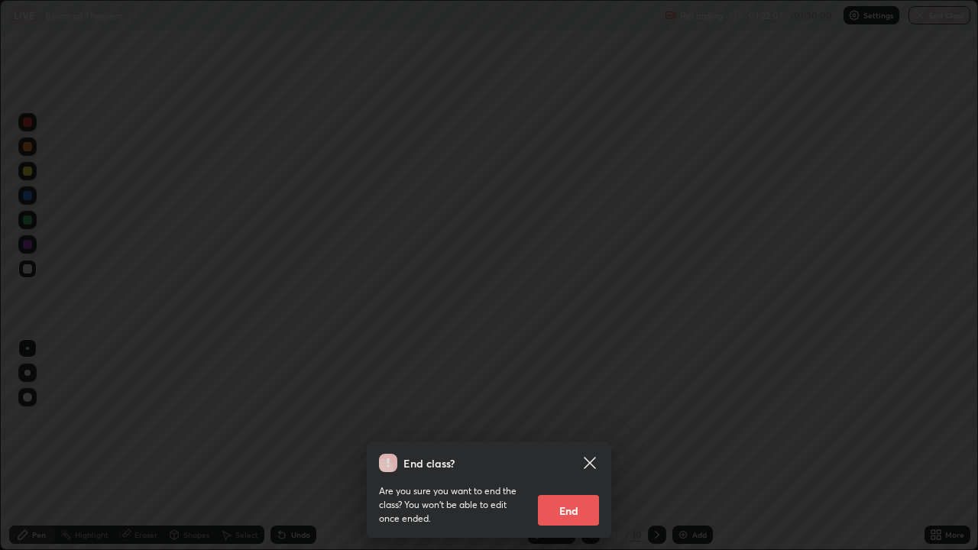
click at [564, 446] on button "End" at bounding box center [568, 510] width 61 height 31
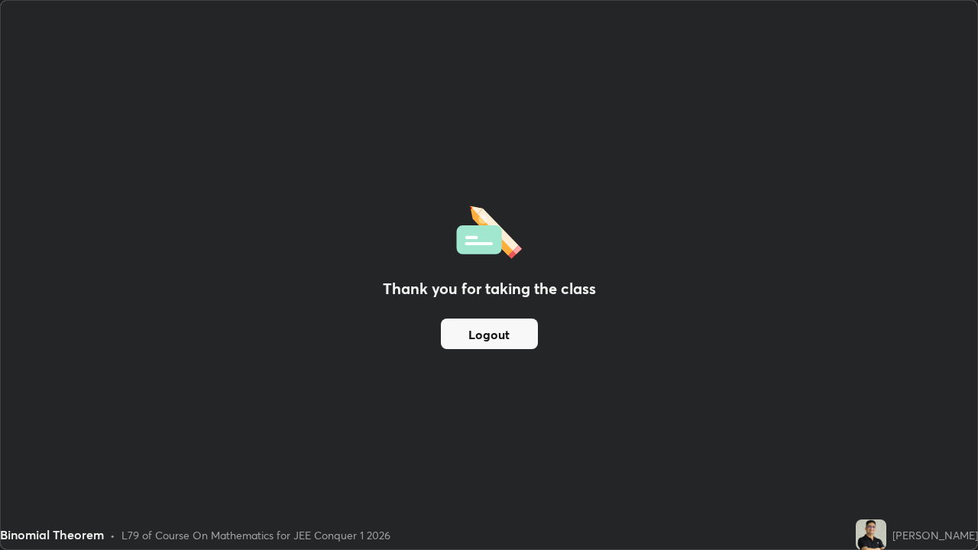
click at [485, 335] on button "Logout" at bounding box center [489, 334] width 97 height 31
click at [483, 327] on button "Logout" at bounding box center [489, 334] width 97 height 31
